Goal: Information Seeking & Learning: Compare options

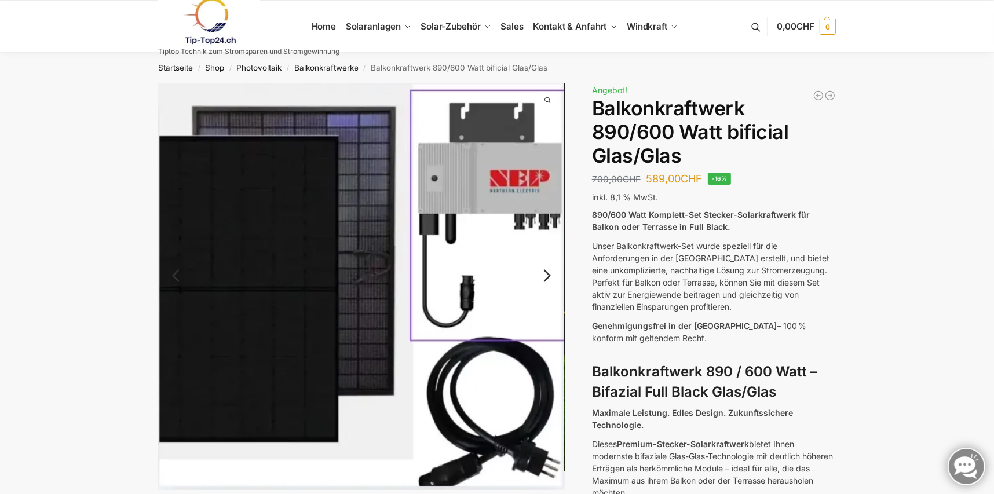
click at [544, 276] on link "Next" at bounding box center [545, 282] width 39 height 12
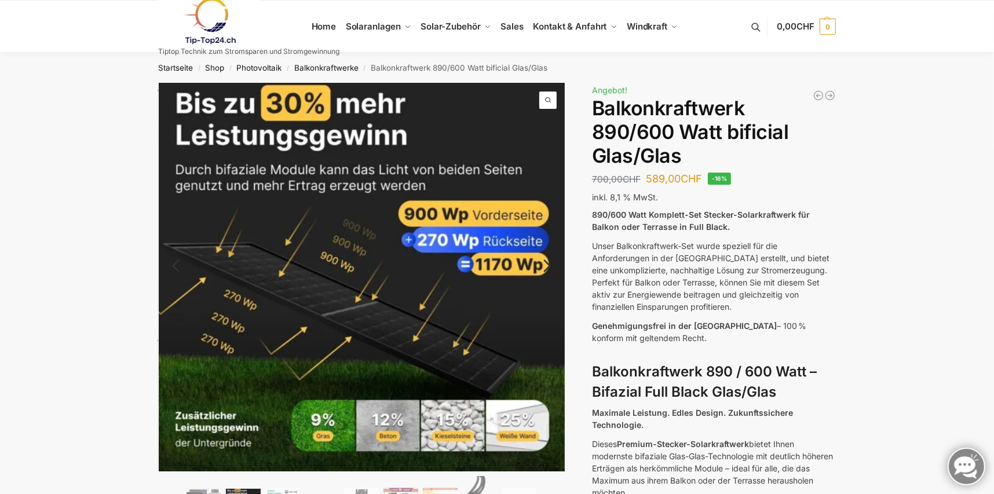
click at [550, 266] on link "Next" at bounding box center [545, 272] width 39 height 12
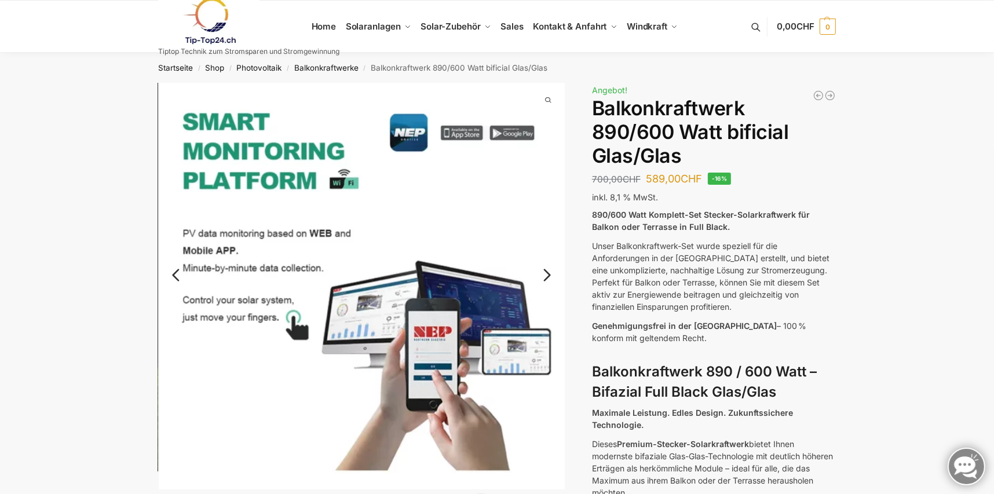
click at [548, 275] on link "Next" at bounding box center [545, 281] width 39 height 12
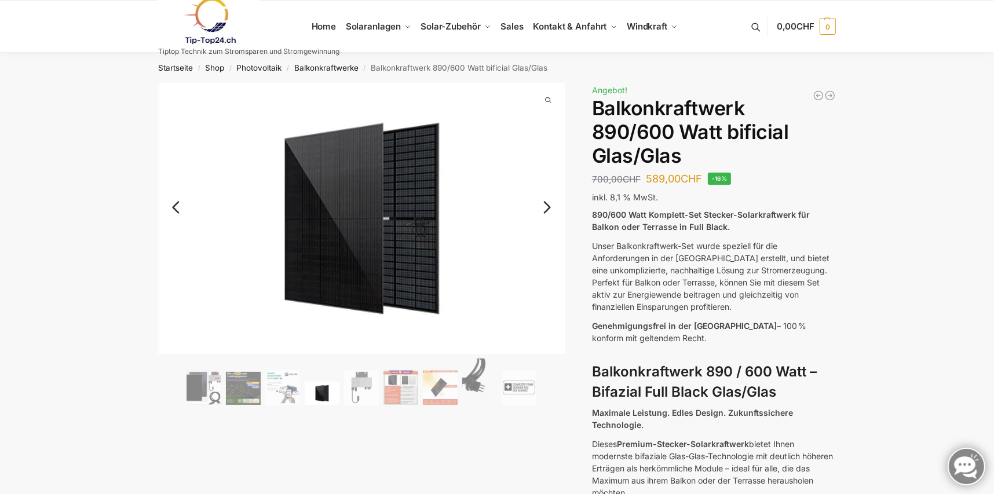
click at [549, 210] on link "Next" at bounding box center [545, 213] width 39 height 12
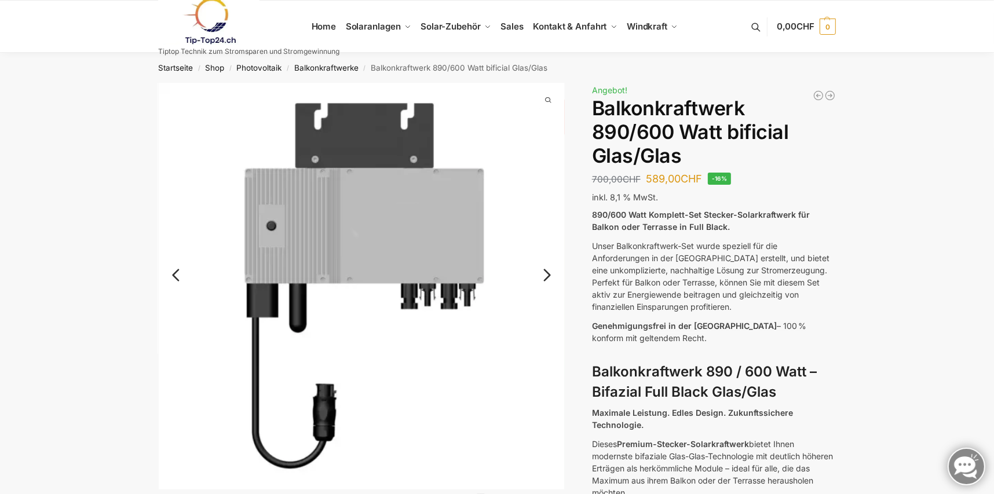
click at [548, 275] on link "Next" at bounding box center [545, 281] width 39 height 12
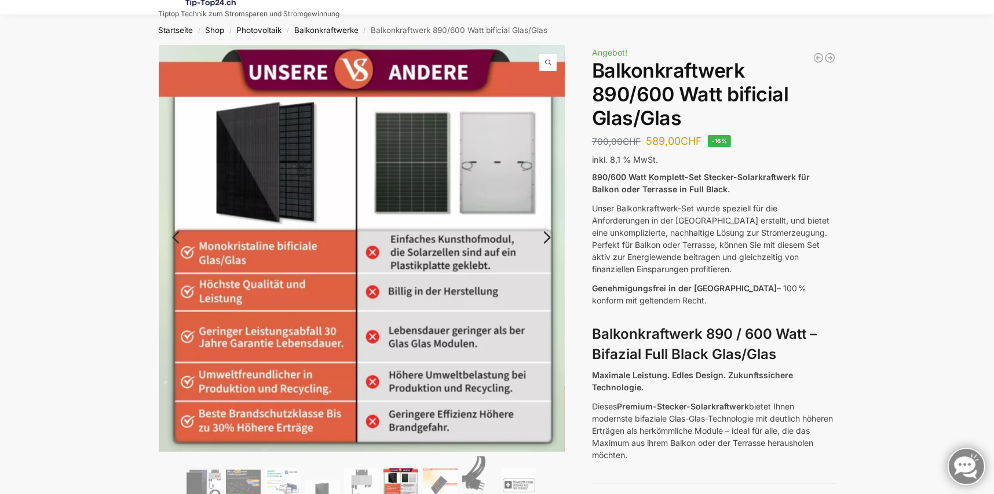
scroll to position [57, 0]
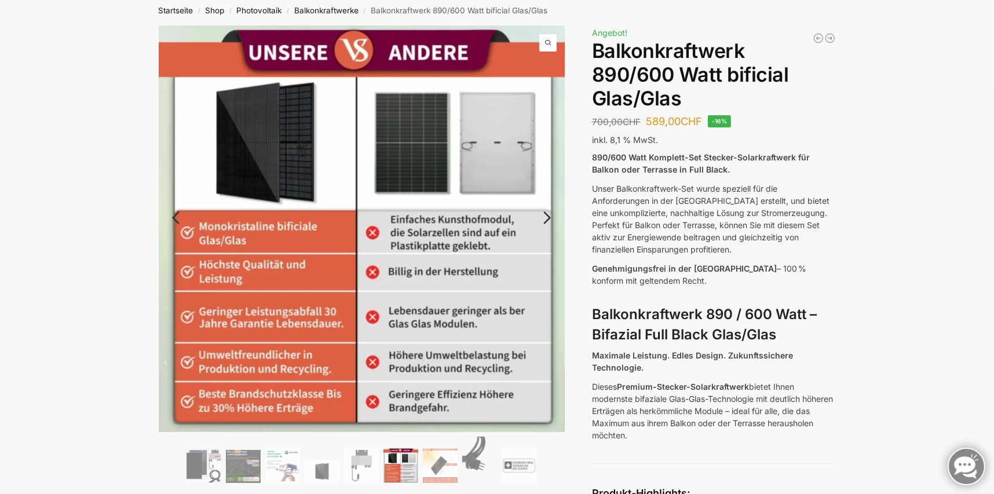
click at [549, 218] on link "Next" at bounding box center [545, 224] width 39 height 12
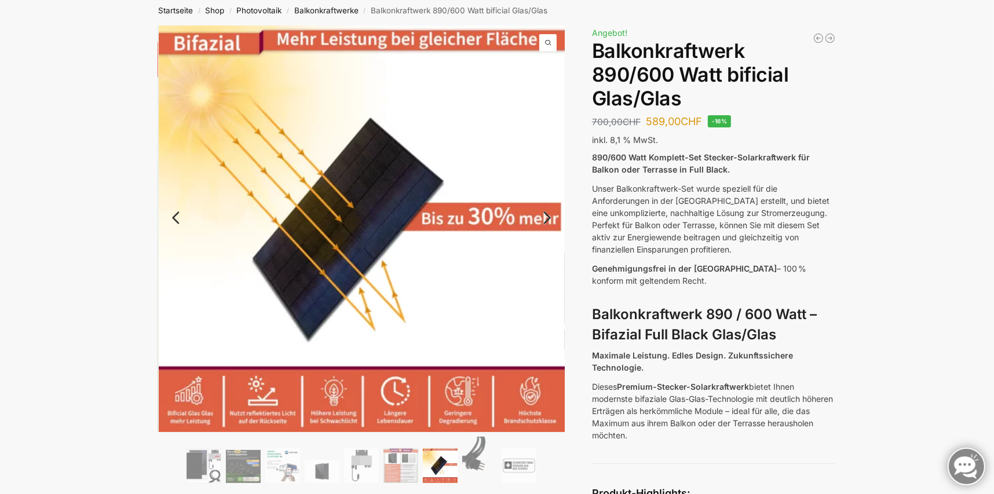
click at [549, 218] on link "Next" at bounding box center [545, 224] width 39 height 12
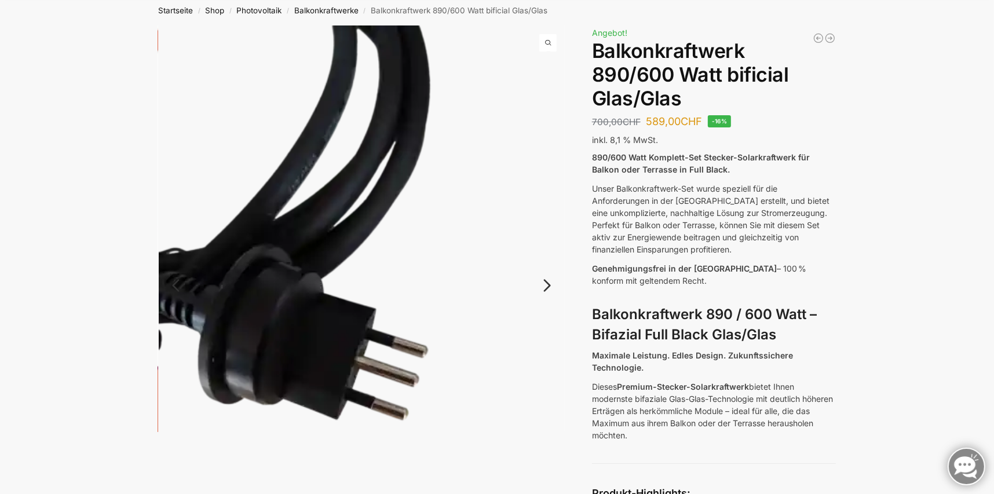
click at [546, 288] on link "Next" at bounding box center [545, 292] width 39 height 12
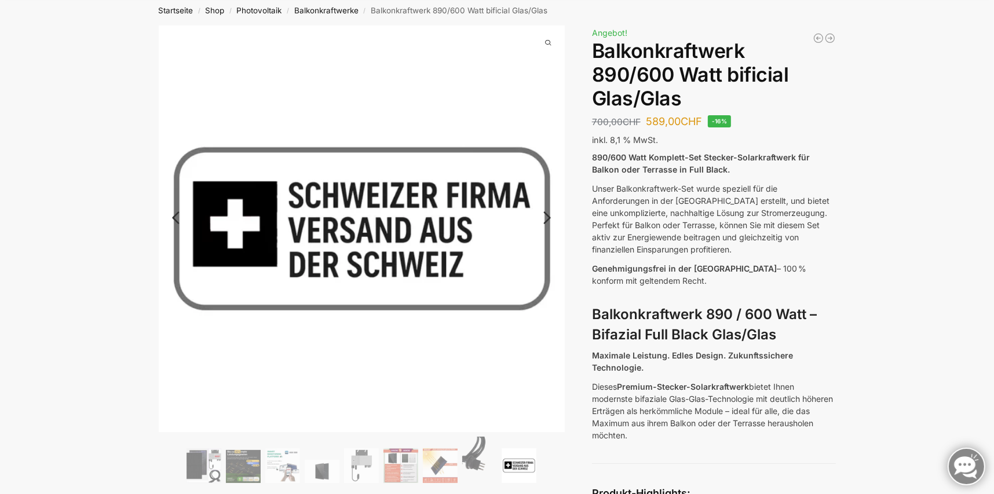
click at [547, 218] on link "Next" at bounding box center [545, 224] width 39 height 12
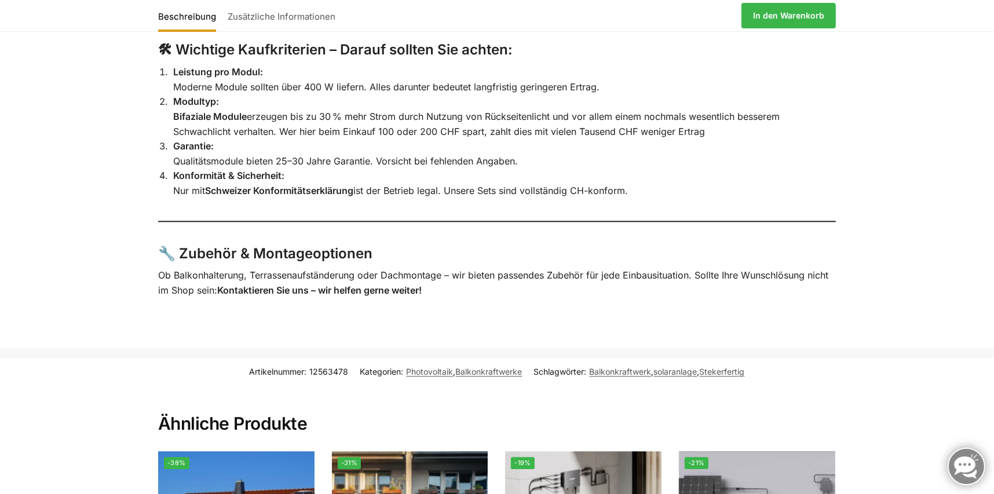
scroll to position [2432, 0]
click at [291, 264] on h3 "🔧 Zubehör & Montageoptionen" at bounding box center [497, 253] width 678 height 20
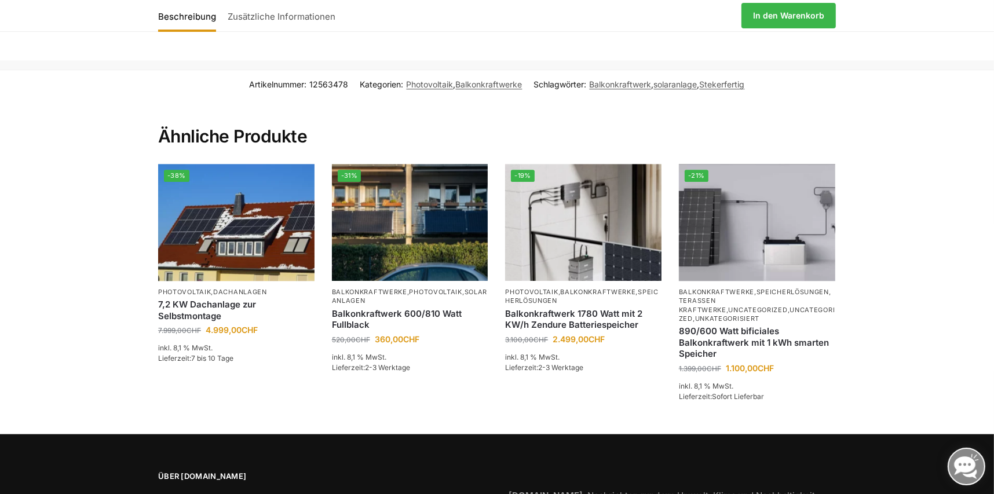
scroll to position [2722, 0]
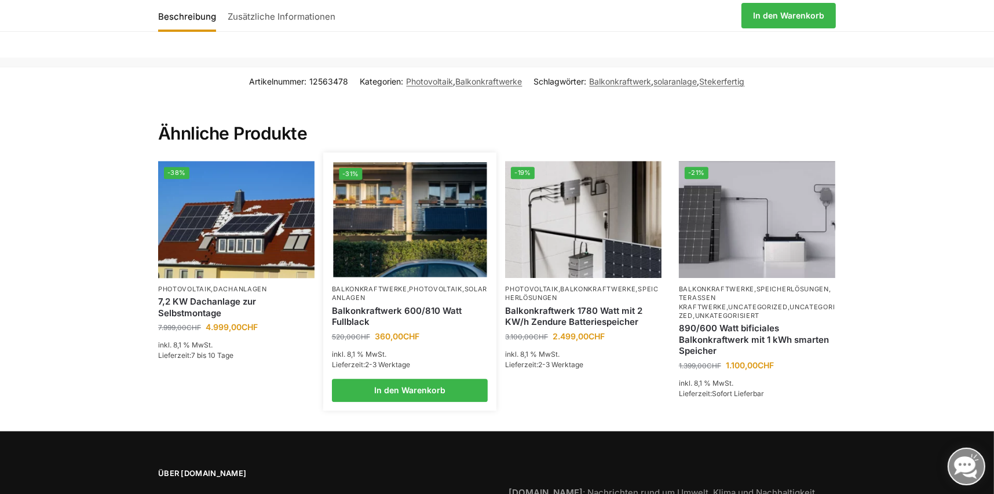
click at [409, 224] on img at bounding box center [409, 219] width 153 height 115
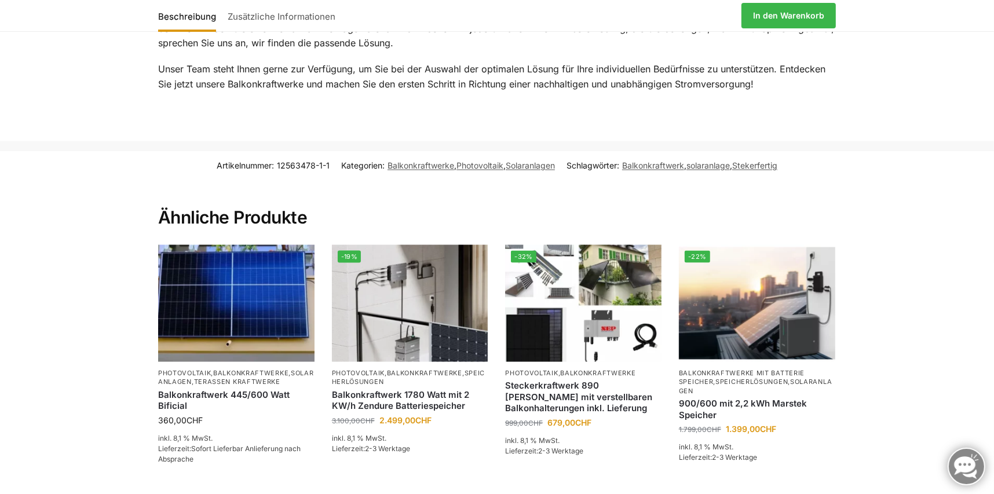
scroll to position [1679, 0]
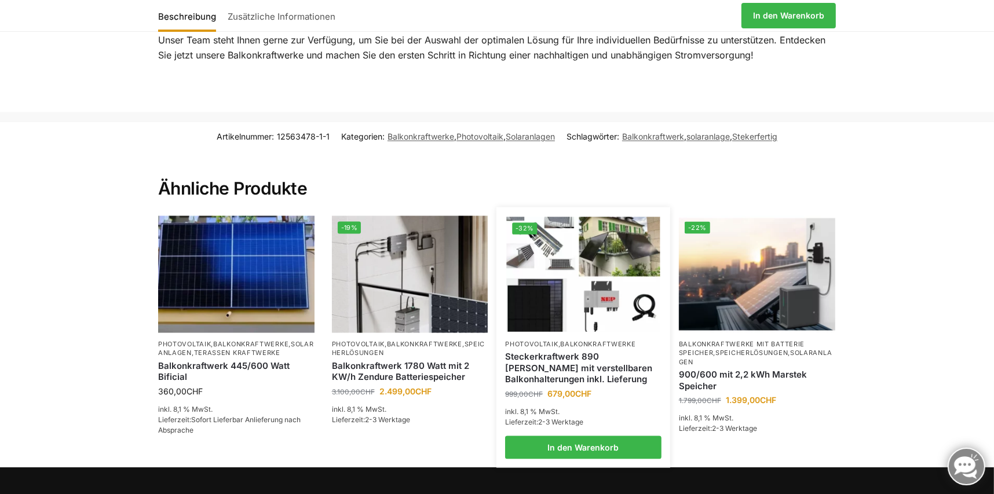
click at [584, 302] on img at bounding box center [583, 274] width 153 height 115
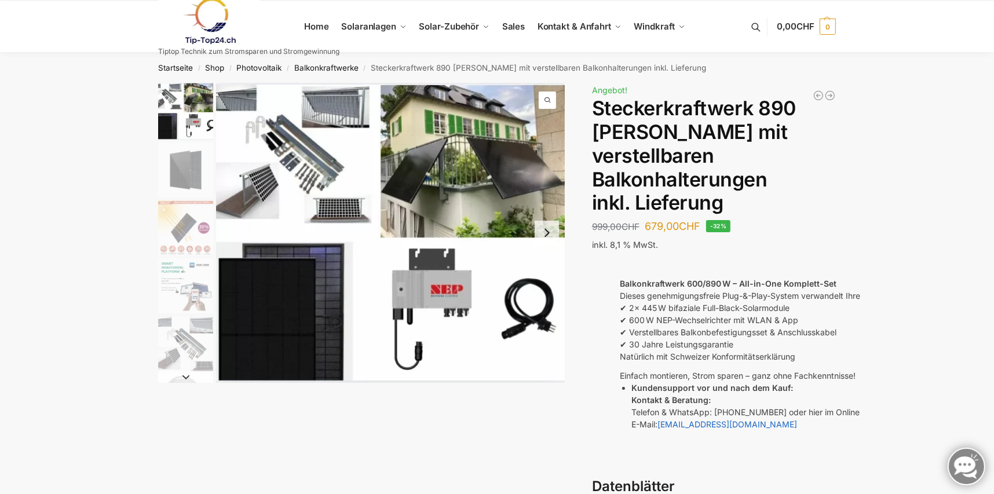
click at [196, 253] on img "3 / 10" at bounding box center [185, 227] width 55 height 55
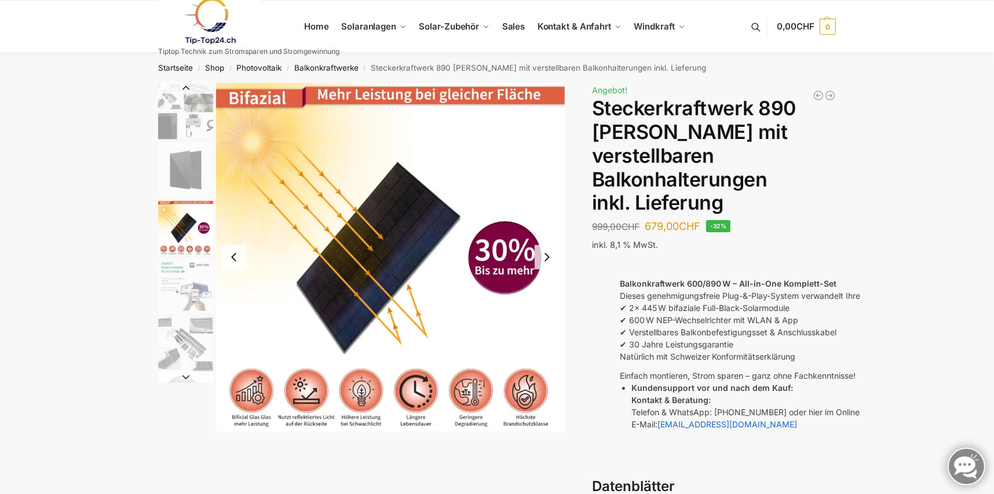
click at [547, 257] on button "Next slide" at bounding box center [547, 257] width 24 height 24
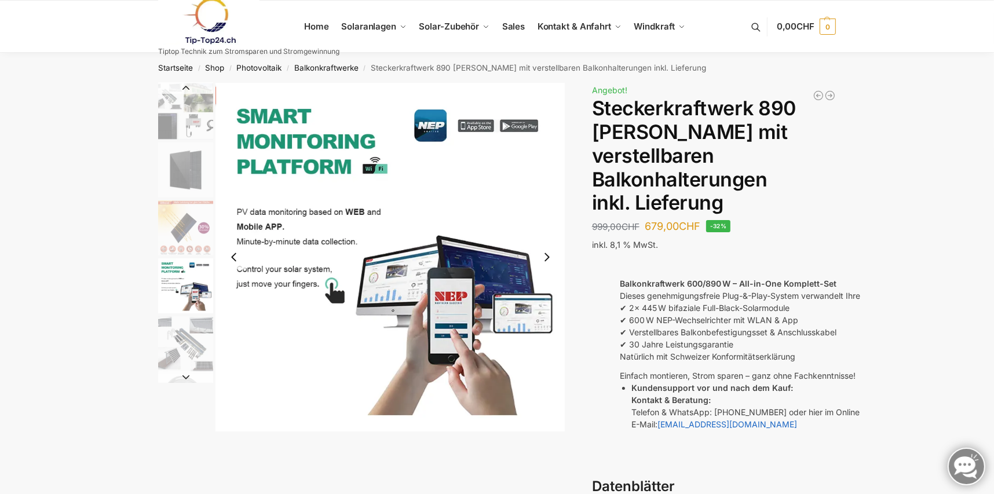
click at [547, 257] on button "Next slide" at bounding box center [547, 257] width 24 height 24
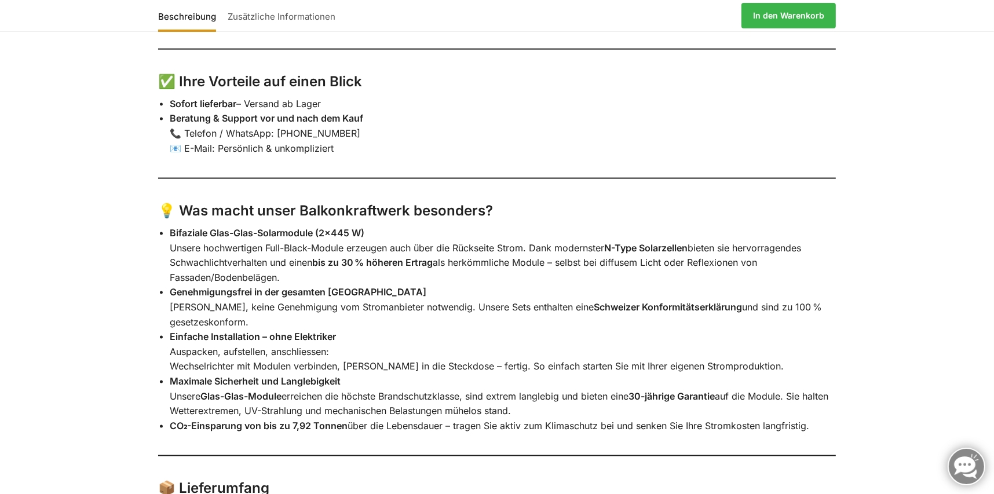
scroll to position [1679, 0]
